Goal: Navigation & Orientation: Find specific page/section

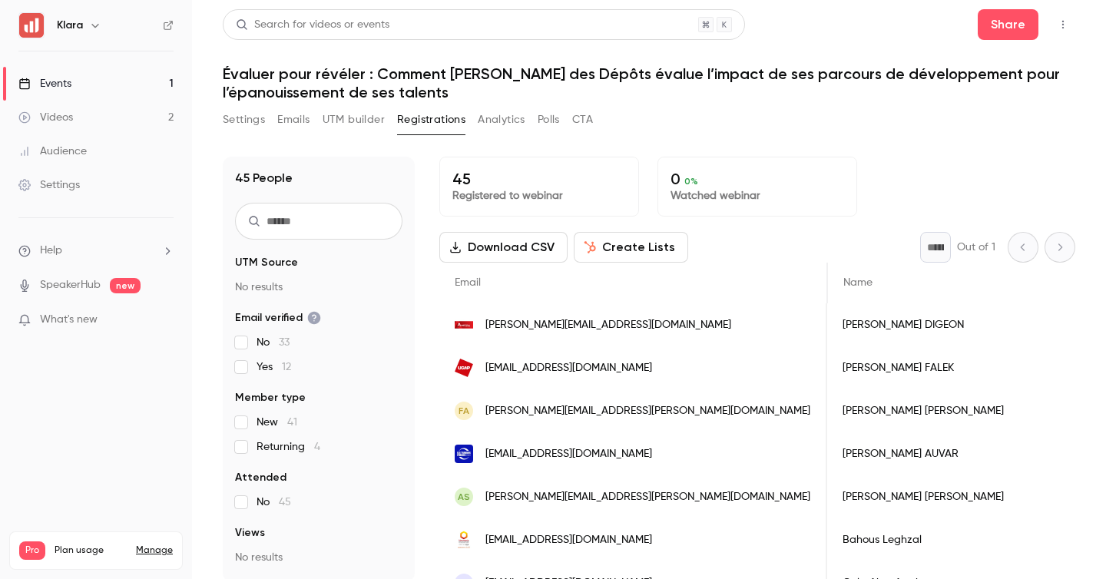
scroll to position [0, 2]
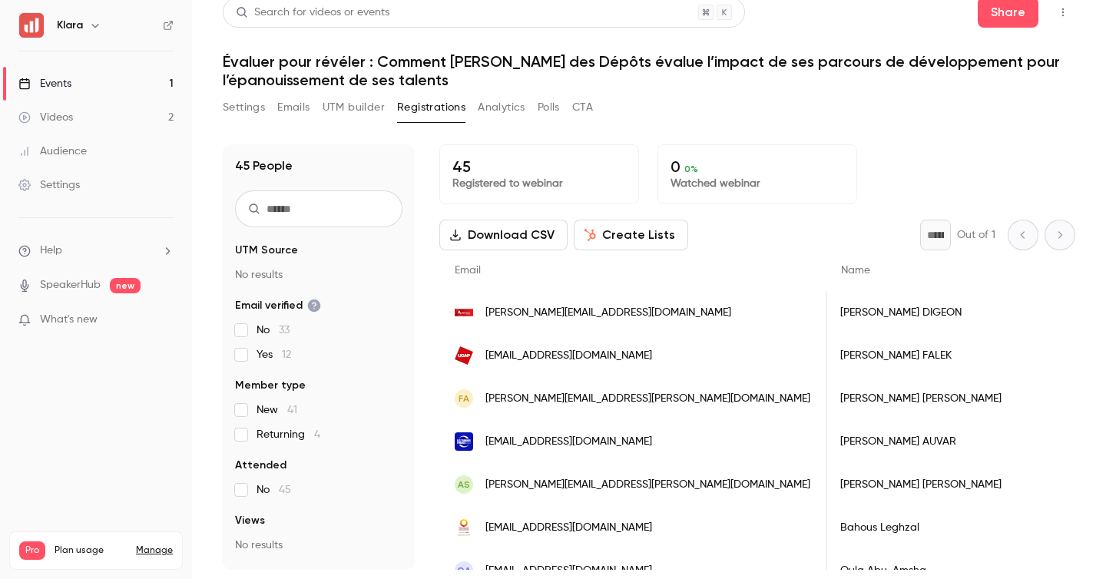
click at [61, 80] on div "Events" at bounding box center [44, 83] width 53 height 15
